Goal: Check status

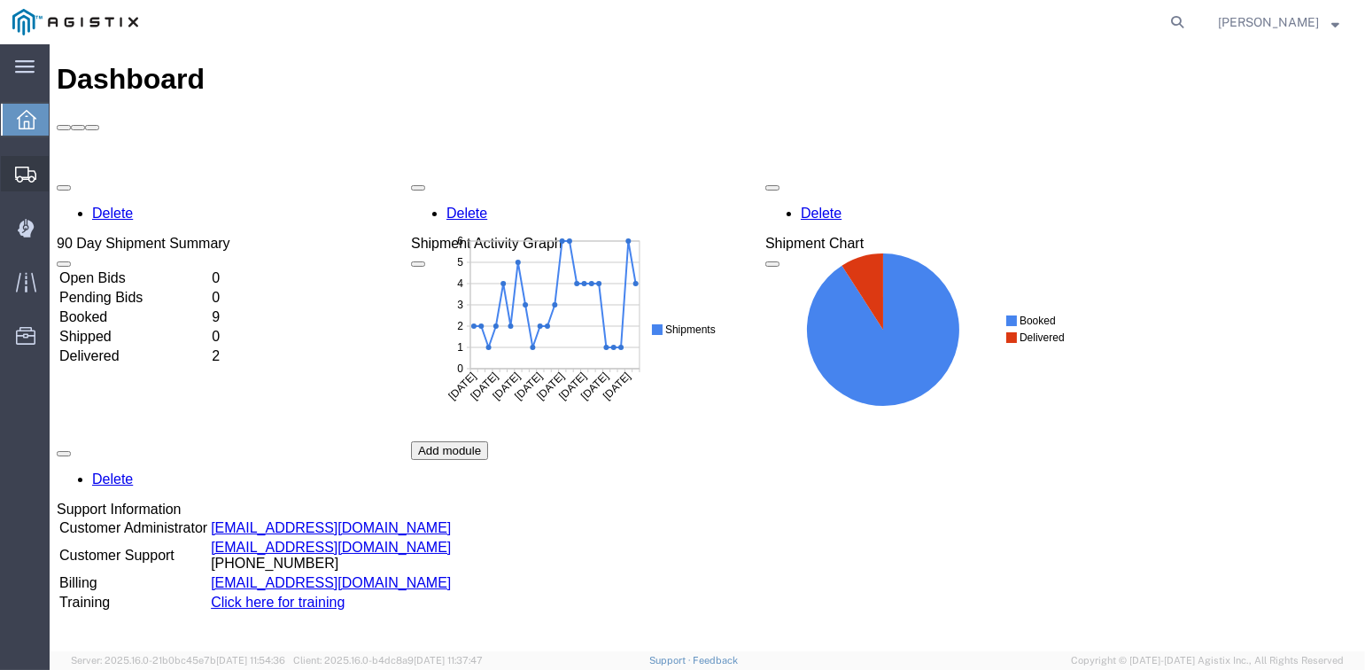
click at [61, 170] on span "Shipments" at bounding box center [55, 173] width 12 height 35
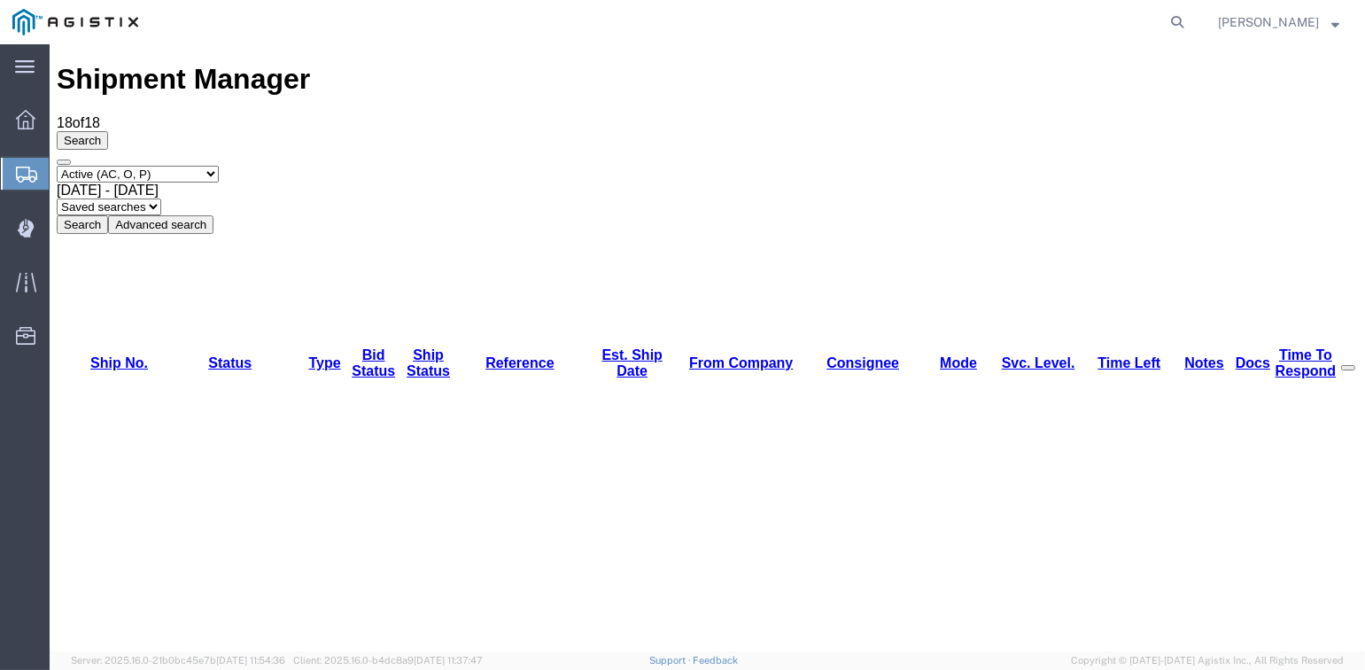
click at [219, 166] on select "Select status Active (AC, O, P) All Approved Awaiting Confirmation (AC) Booked …" at bounding box center [138, 174] width 162 height 17
select select "DLVD"
click at [57, 166] on select "Select status Active (AC, O, P) All Approved Awaiting Confirmation (AC) Booked …" at bounding box center [138, 174] width 162 height 17
click at [159, 183] on span "Jul 14th 2025 - Aug 14th 2025" at bounding box center [108, 190] width 102 height 15
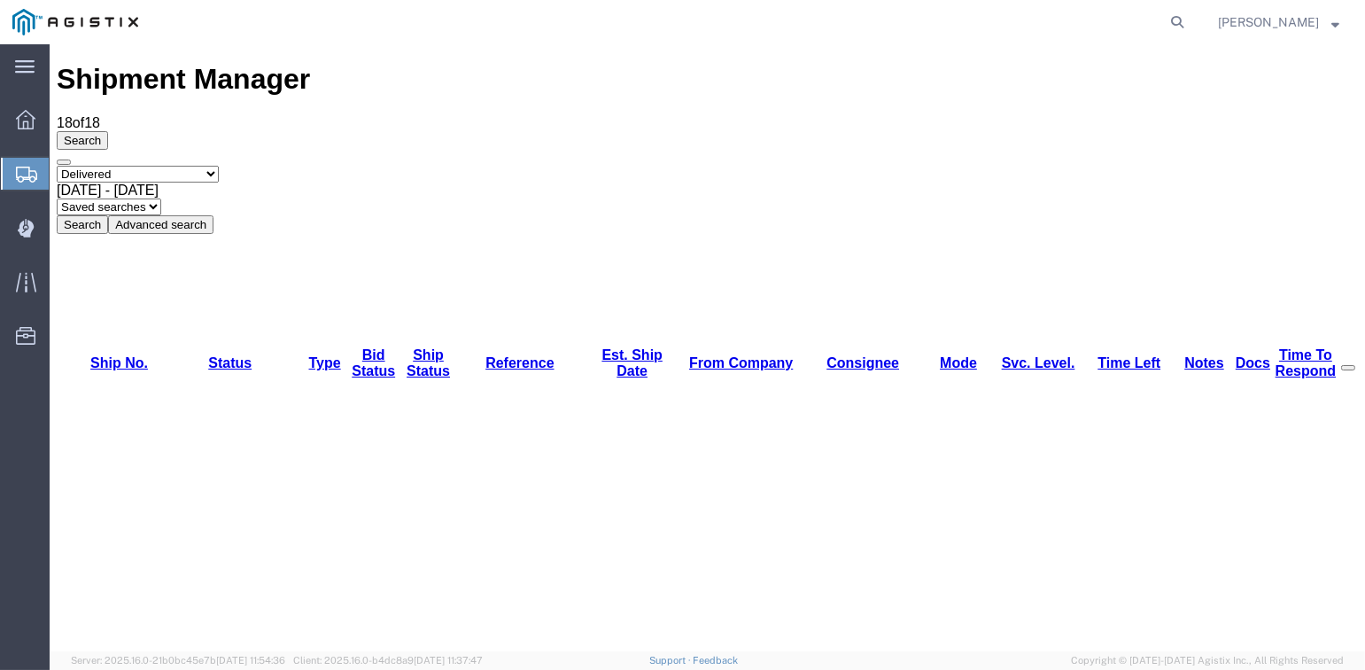
click at [108, 215] on button "Search" at bounding box center [82, 224] width 51 height 19
click at [1293, 21] on span "Heather Denning" at bounding box center [1268, 21] width 101 height 19
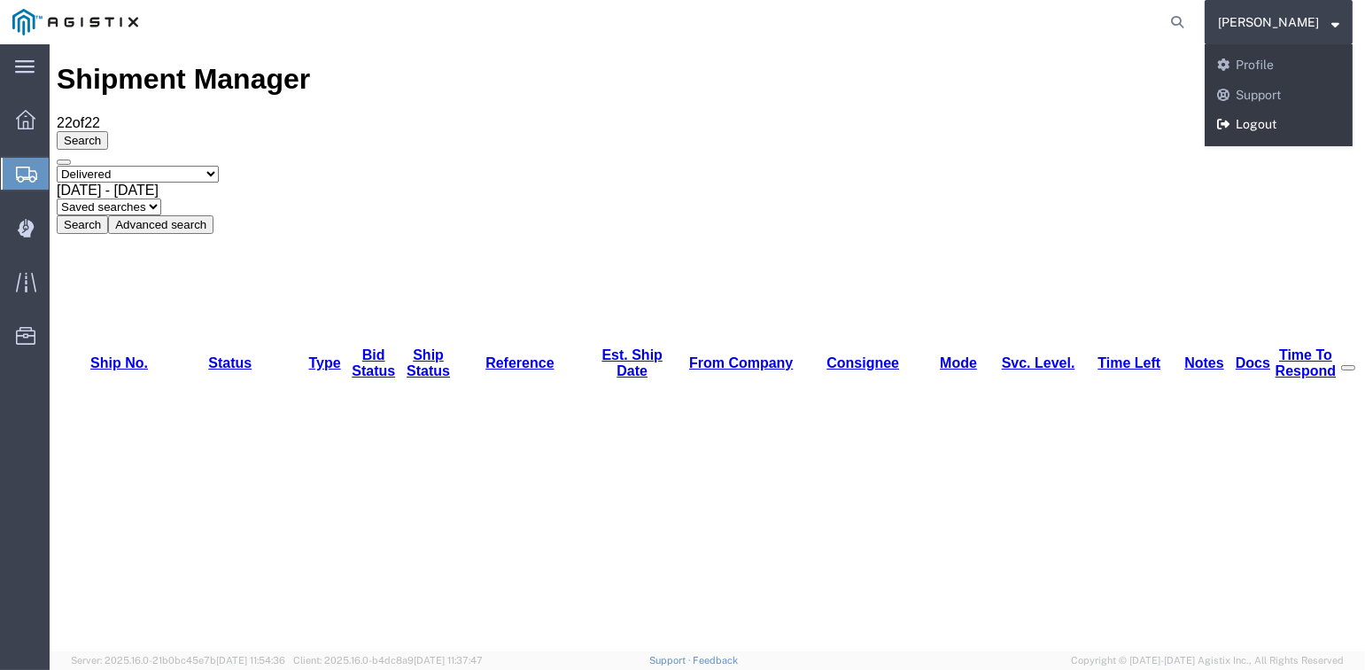
click at [1251, 127] on link "Logout" at bounding box center [1279, 125] width 148 height 30
